Goal: Check status: Check status

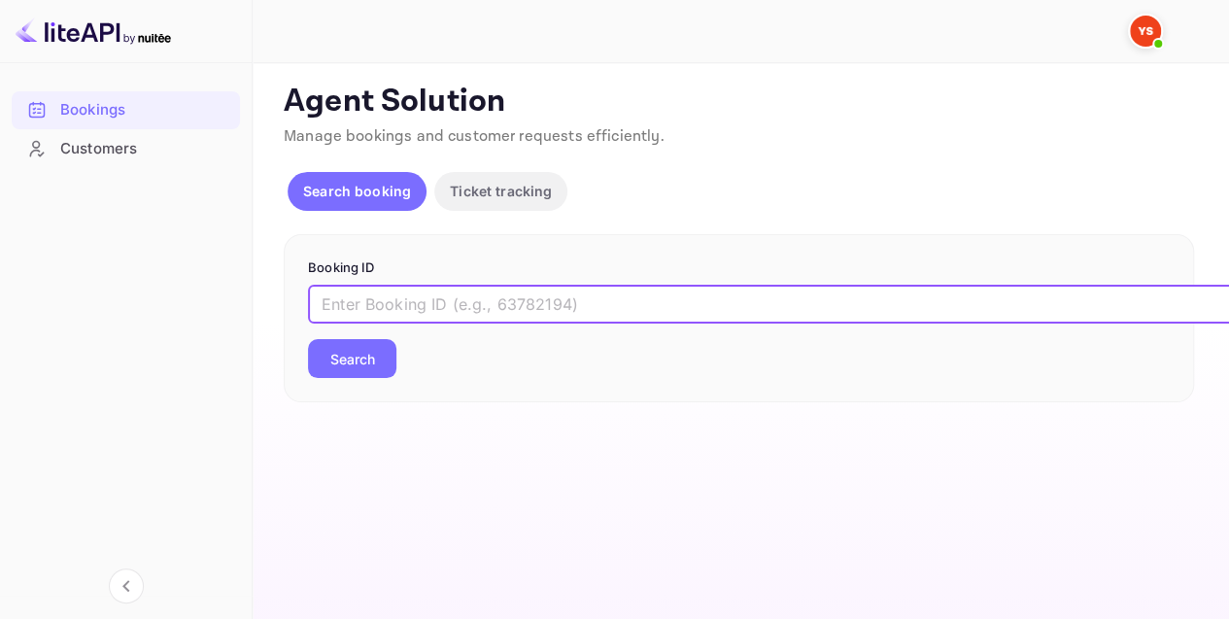
click at [532, 290] on input "text" at bounding box center [793, 304] width 971 height 39
paste input "9961509"
type input "9961509"
click at [354, 360] on button "Search" at bounding box center [352, 358] width 88 height 39
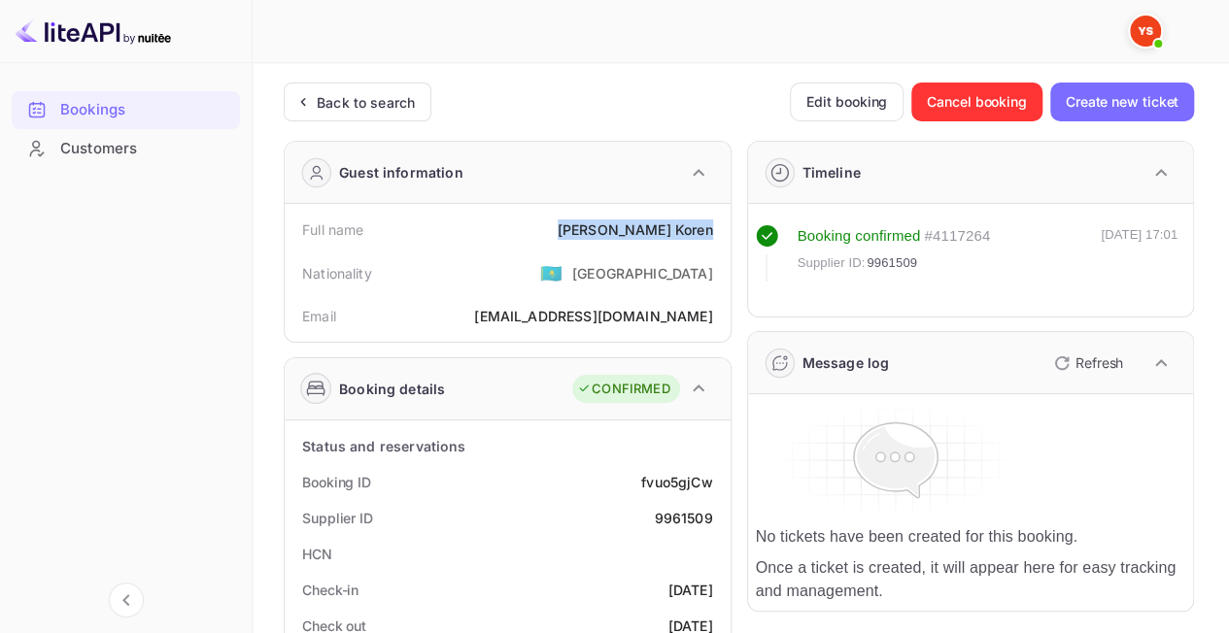
drag, startPoint x: 682, startPoint y: 231, endPoint x: 715, endPoint y: 227, distance: 33.2
click at [715, 227] on div "Full name [PERSON_NAME]" at bounding box center [507, 230] width 430 height 36
copy div "[PERSON_NAME]"
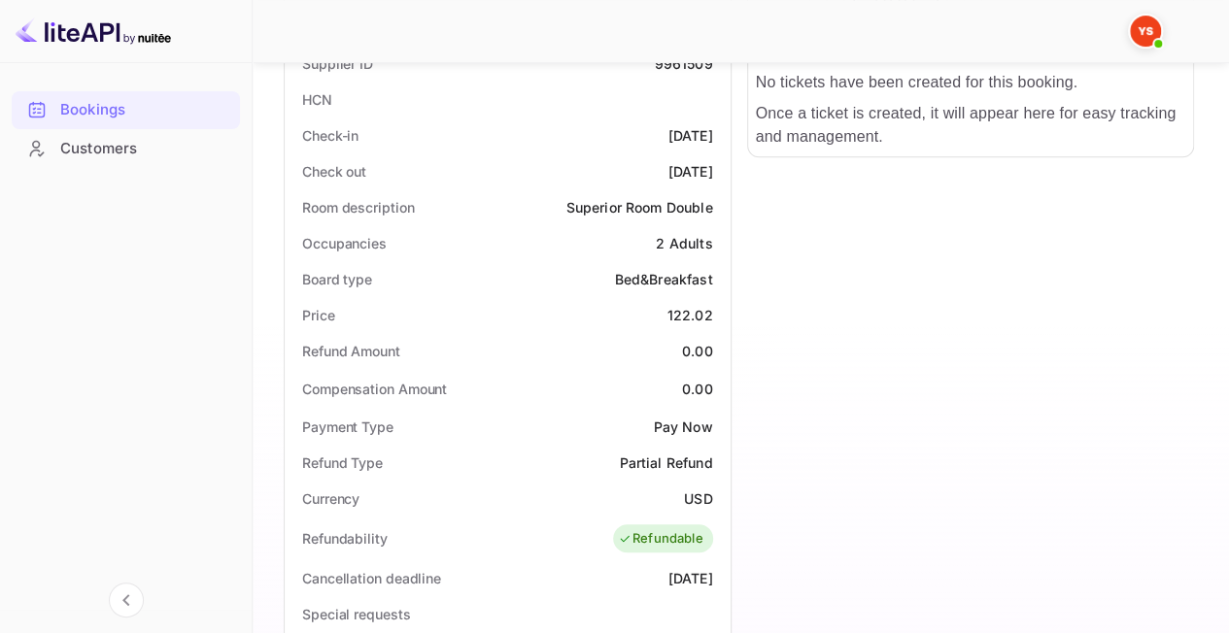
scroll to position [486, 0]
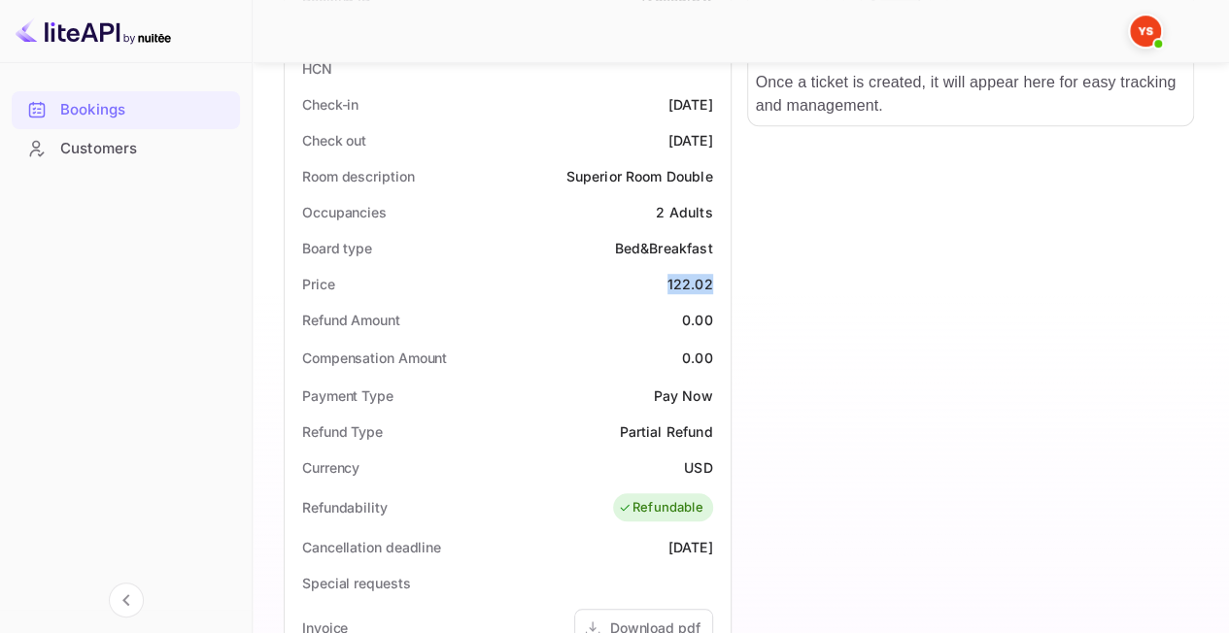
drag, startPoint x: 649, startPoint y: 284, endPoint x: 720, endPoint y: 287, distance: 71.0
click at [720, 287] on div "Price 122.02" at bounding box center [507, 284] width 430 height 36
copy div "122.02"
